Goal: Information Seeking & Learning: Understand process/instructions

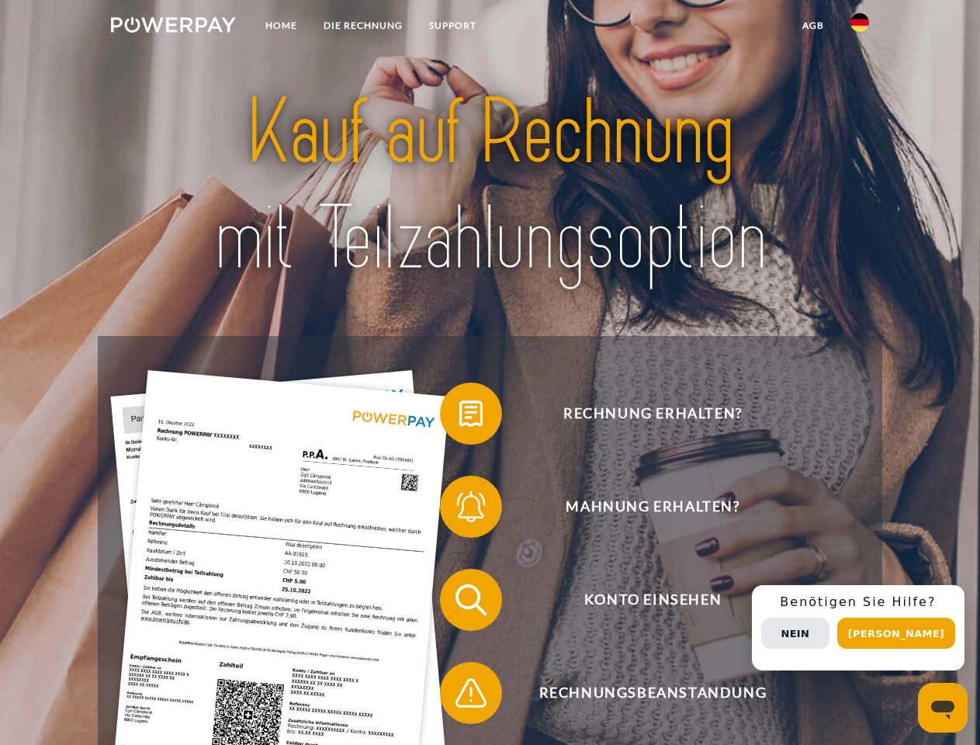
click at [173, 27] on img at bounding box center [173, 25] width 125 height 16
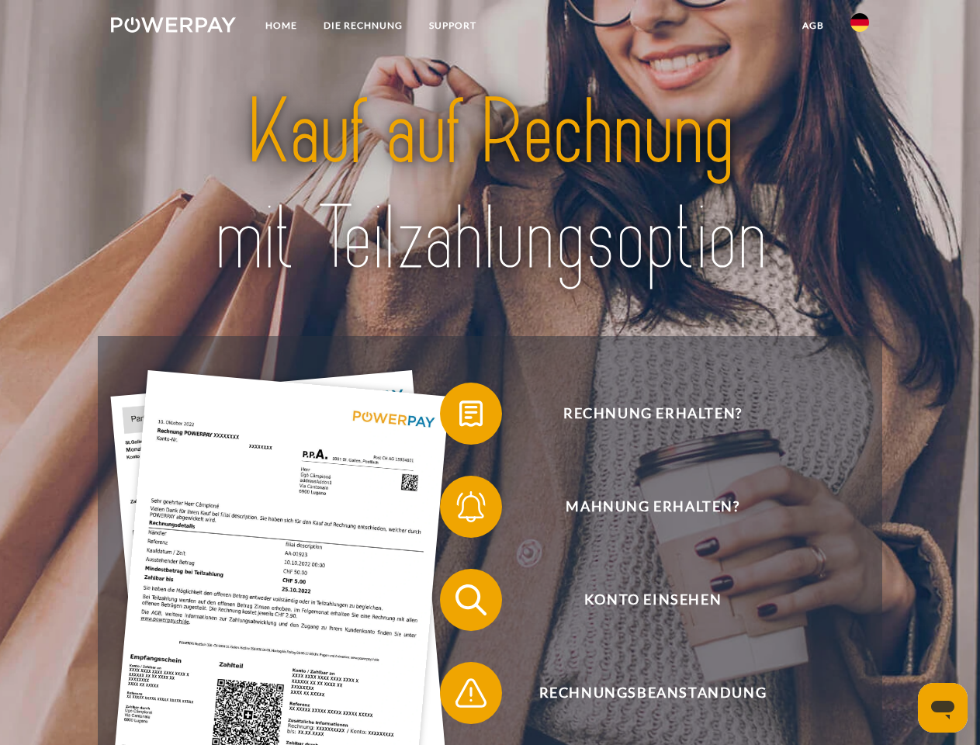
click at [860, 27] on img at bounding box center [860, 22] width 19 height 19
click at [813, 26] on link "agb" at bounding box center [813, 26] width 48 height 28
click at [460, 417] on span at bounding box center [448, 414] width 78 height 78
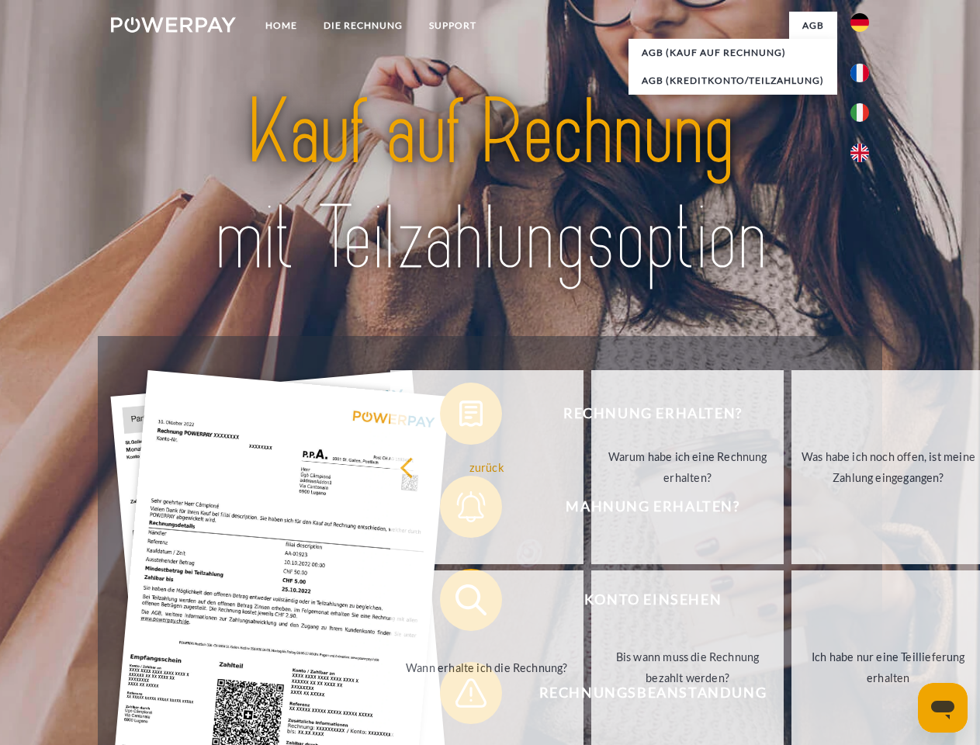
click at [460, 510] on div "Rechnung erhalten? Mahnung erhalten? Konto einsehen" at bounding box center [490, 646] width 784 height 621
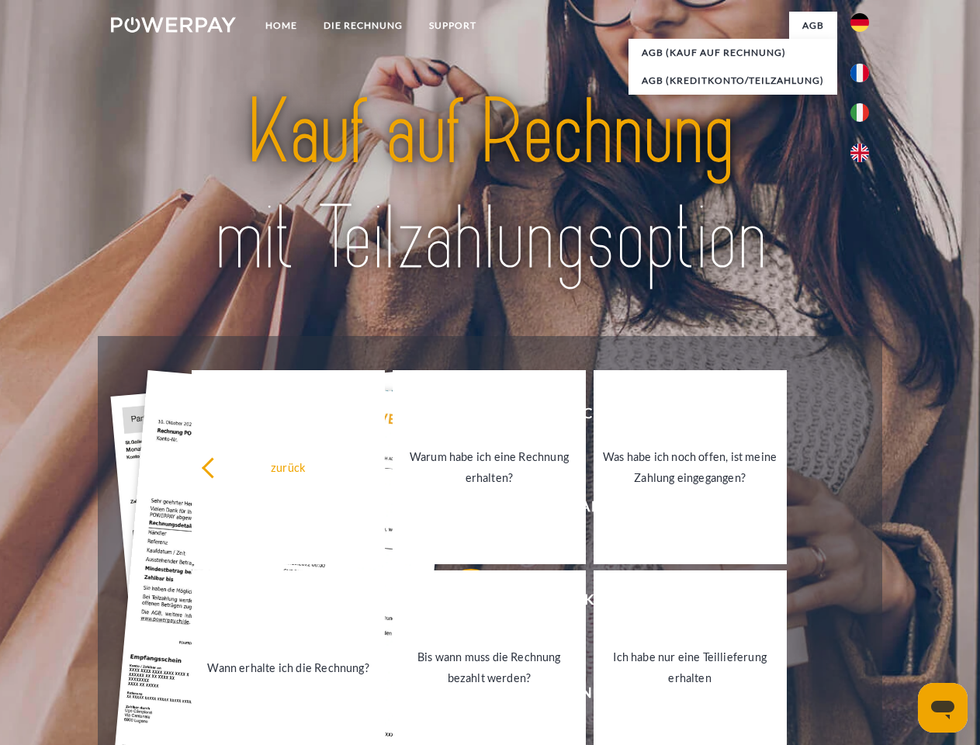
click at [460, 603] on link "Bis wann muss die Rechnung bezahlt werden?" at bounding box center [489, 668] width 193 height 194
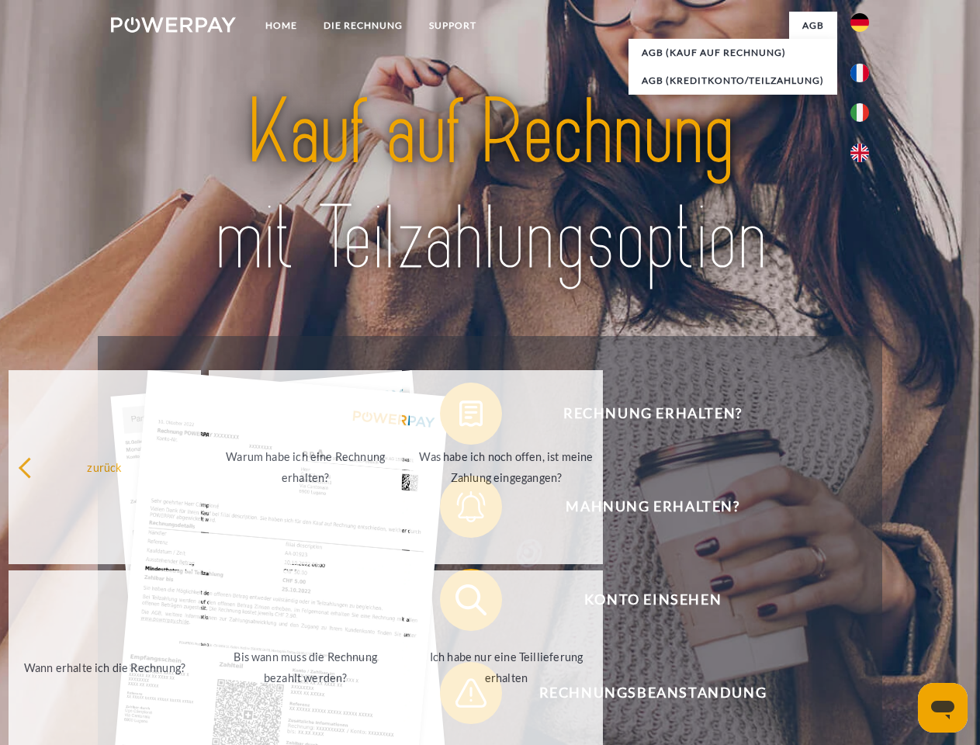
click at [460, 696] on span at bounding box center [448, 693] width 78 height 78
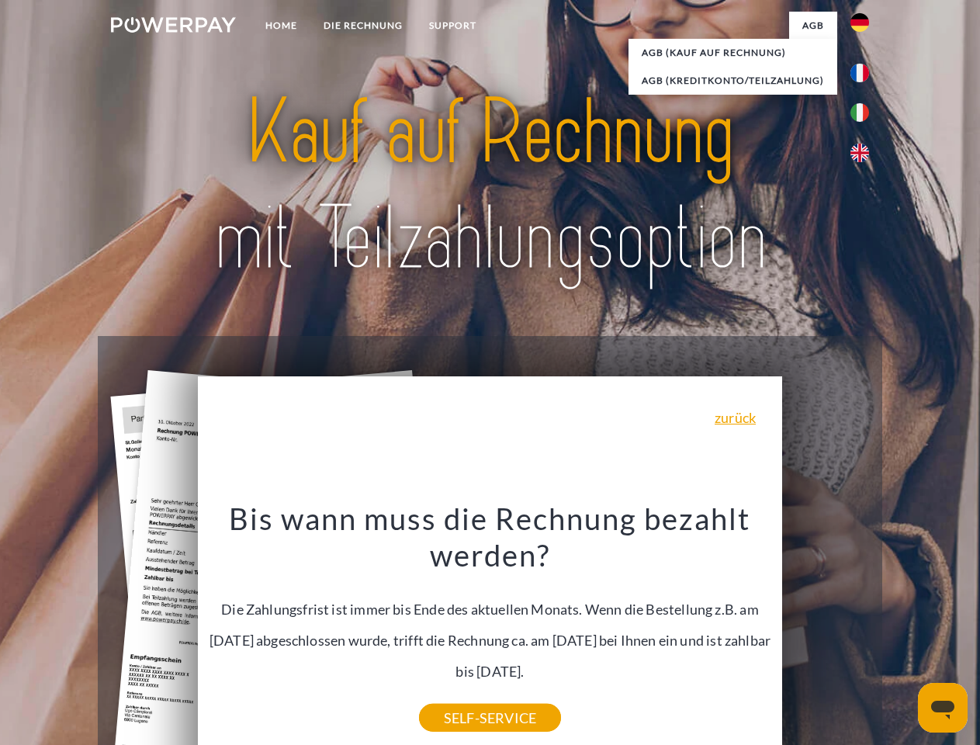
click at [864, 628] on div "Rechnung erhalten? Mahnung erhalten? Konto einsehen" at bounding box center [490, 646] width 784 height 621
click at [826, 631] on span "Konto einsehen" at bounding box center [653, 600] width 380 height 62
click at [902, 633] on header "Home DIE RECHNUNG SUPPORT" at bounding box center [490, 536] width 980 height 1072
